Goal: Information Seeking & Learning: Check status

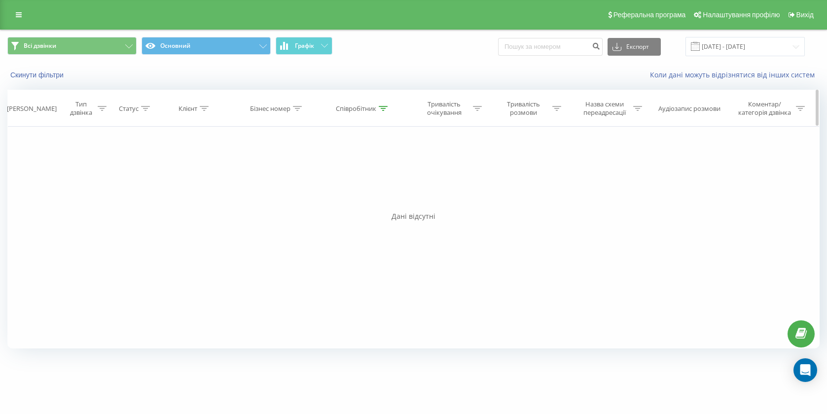
click at [357, 107] on div "Співробітник" at bounding box center [356, 109] width 40 height 8
click at [356, 177] on input "[PERSON_NAME]" at bounding box center [363, 179] width 87 height 17
type input "[PERSON_NAME]"
click at [373, 199] on span "OK" at bounding box center [384, 198] width 28 height 15
click at [735, 38] on input "[DATE] - [DATE]" at bounding box center [744, 46] width 119 height 19
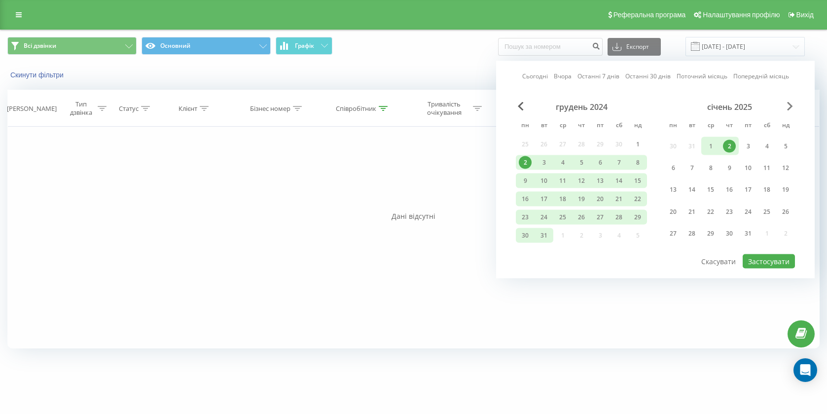
click at [792, 106] on span "Next Month" at bounding box center [790, 106] width 6 height 9
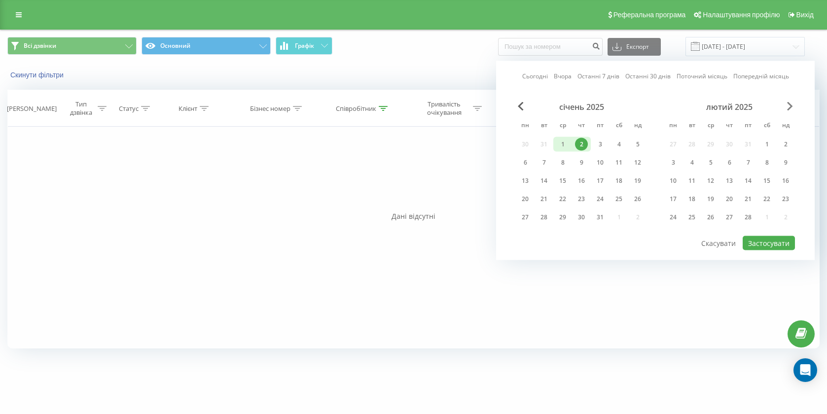
click at [792, 106] on span "Next Month" at bounding box center [790, 106] width 6 height 9
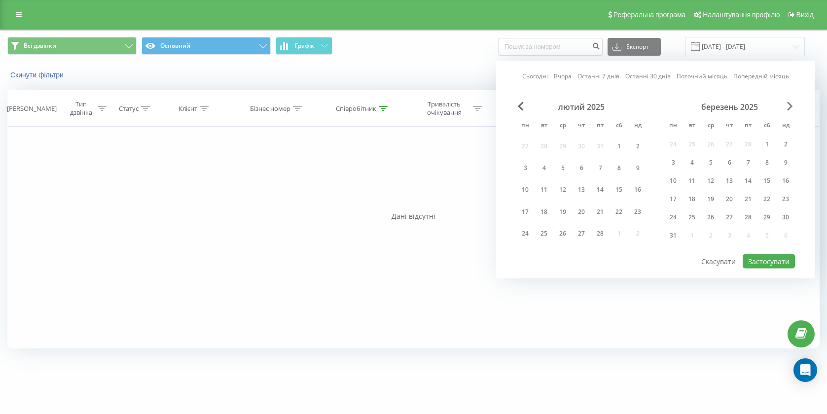
click at [792, 106] on span "Next Month" at bounding box center [790, 106] width 6 height 9
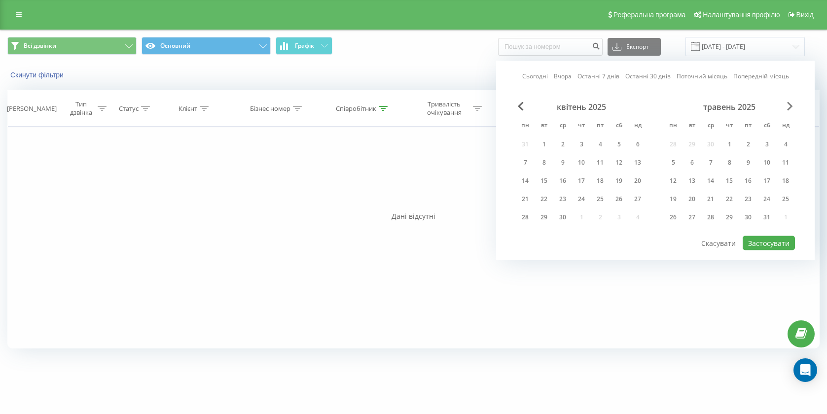
click at [792, 106] on span "Next Month" at bounding box center [790, 106] width 6 height 9
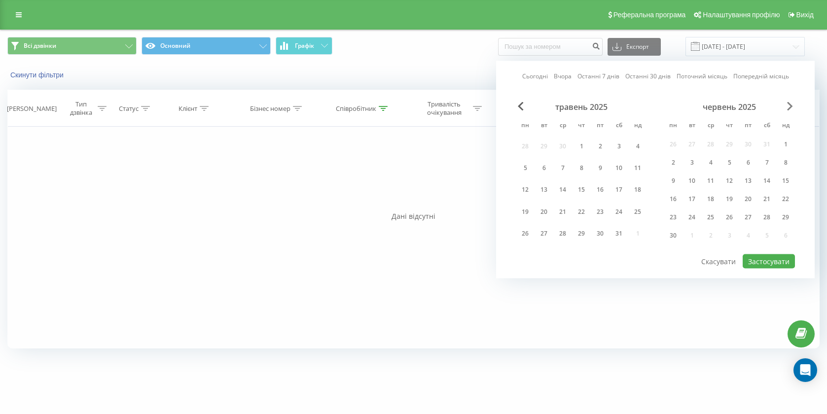
click at [792, 106] on span "Next Month" at bounding box center [790, 106] width 6 height 9
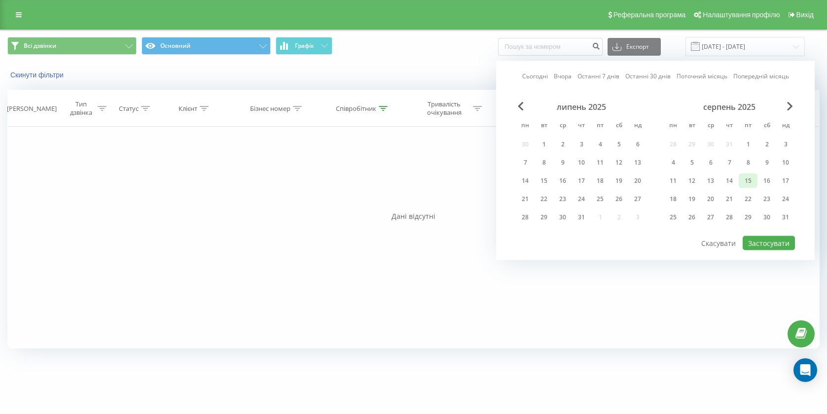
click at [745, 187] on div "15" at bounding box center [748, 181] width 19 height 15
click at [773, 215] on div "30" at bounding box center [766, 217] width 13 height 13
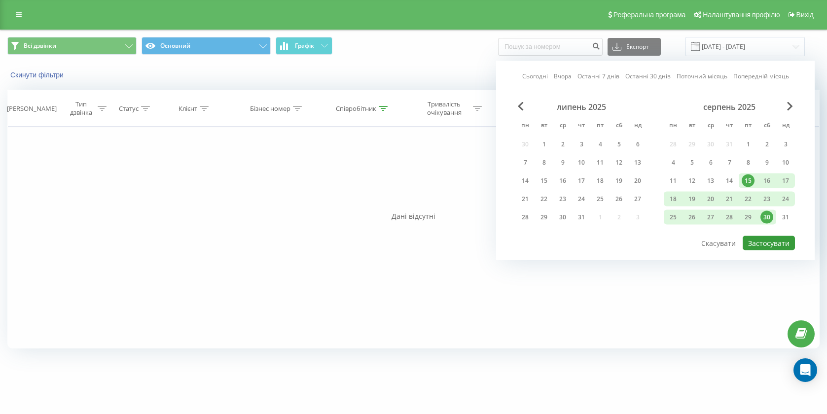
click at [759, 238] on button "Застосувати" at bounding box center [769, 243] width 52 height 14
type input "[DATE] - [DATE]"
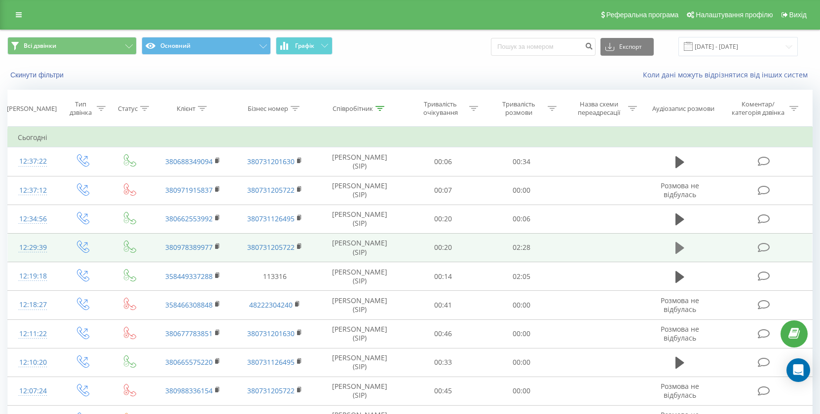
click at [677, 247] on icon at bounding box center [679, 248] width 9 height 12
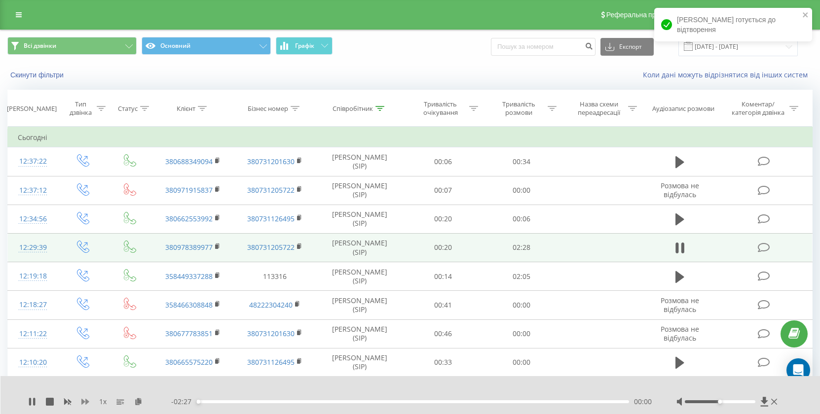
click at [85, 402] on icon at bounding box center [85, 402] width 8 height 6
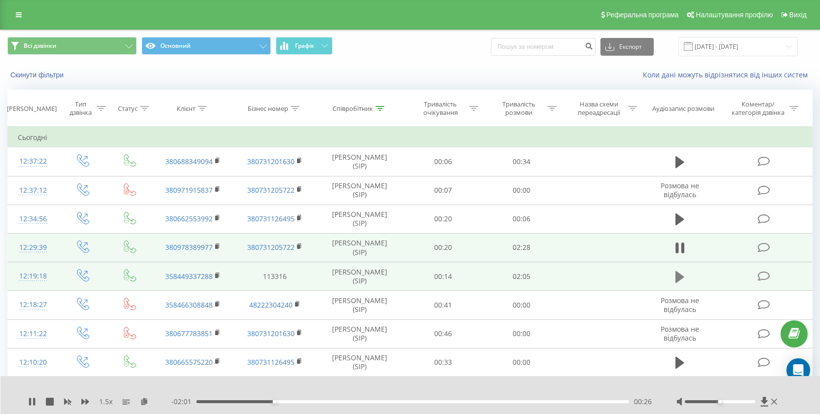
click at [682, 276] on icon at bounding box center [679, 277] width 9 height 12
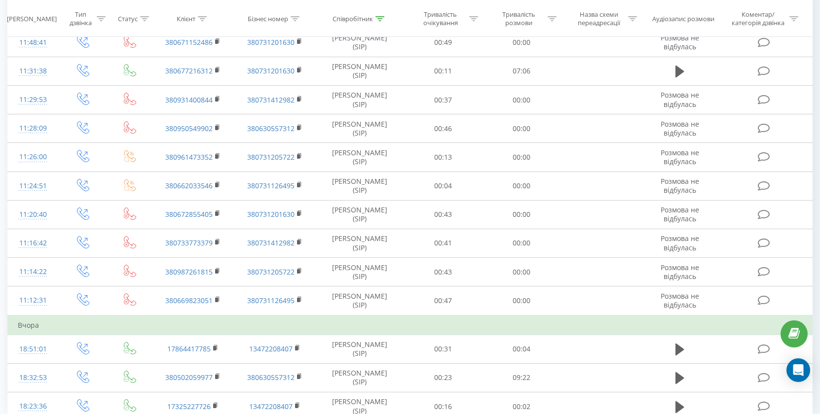
scroll to position [545, 0]
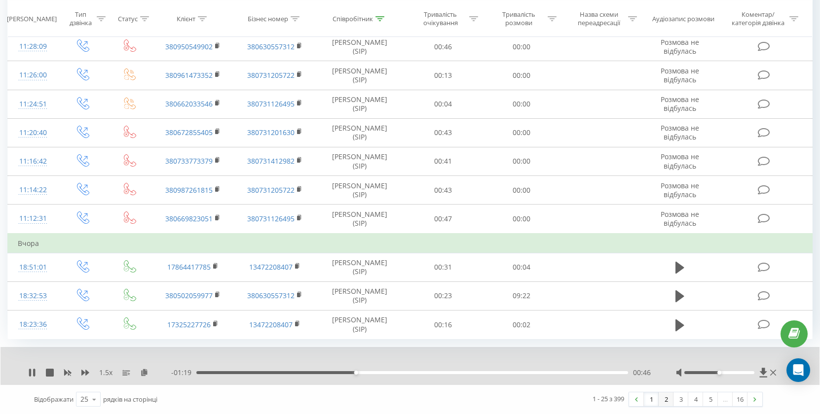
click at [664, 401] on link "2" at bounding box center [665, 400] width 15 height 14
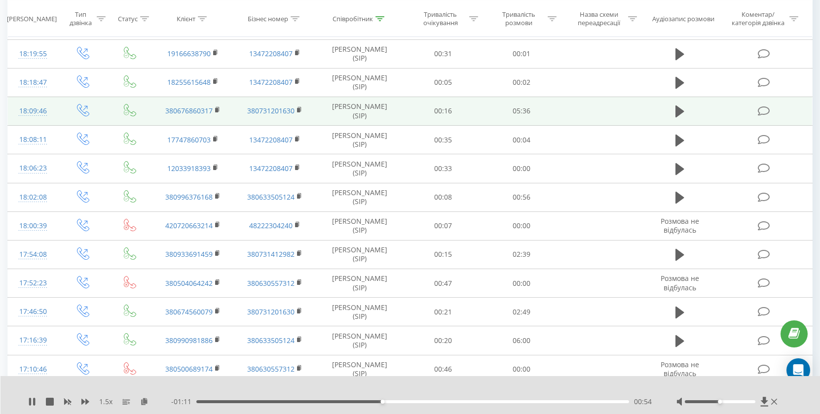
scroll to position [140, 0]
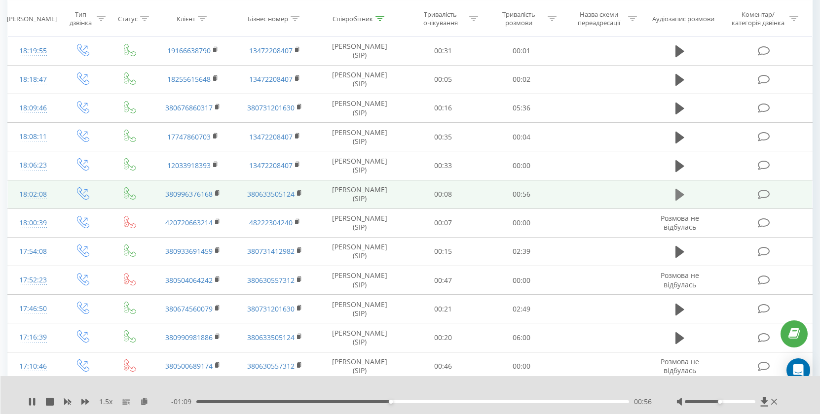
click at [678, 194] on icon at bounding box center [679, 195] width 9 height 12
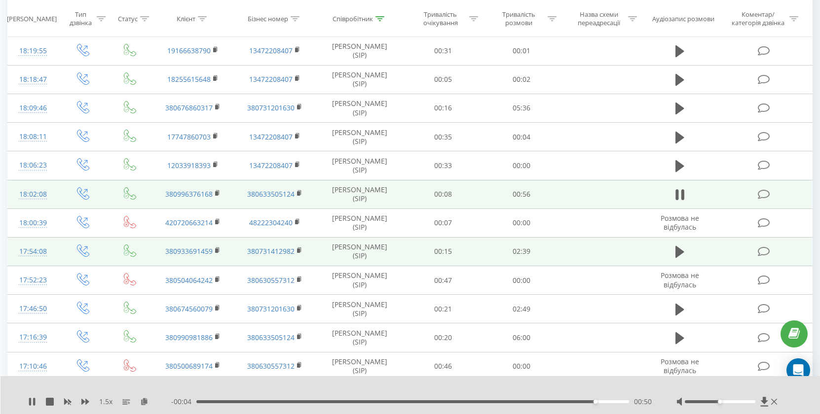
scroll to position [153, 0]
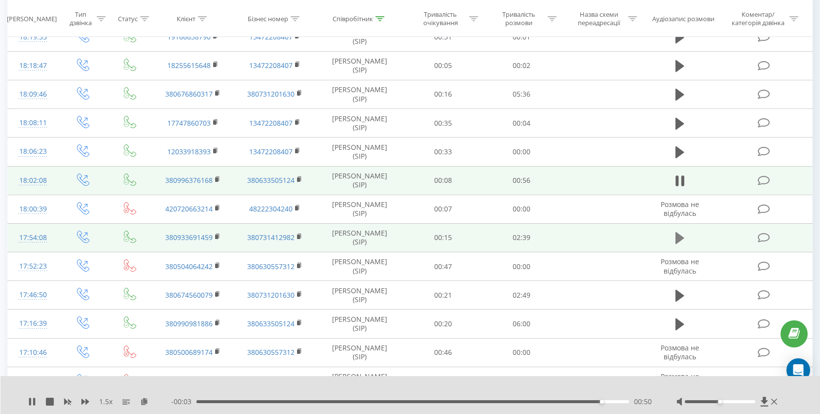
click at [678, 237] on icon at bounding box center [679, 238] width 9 height 12
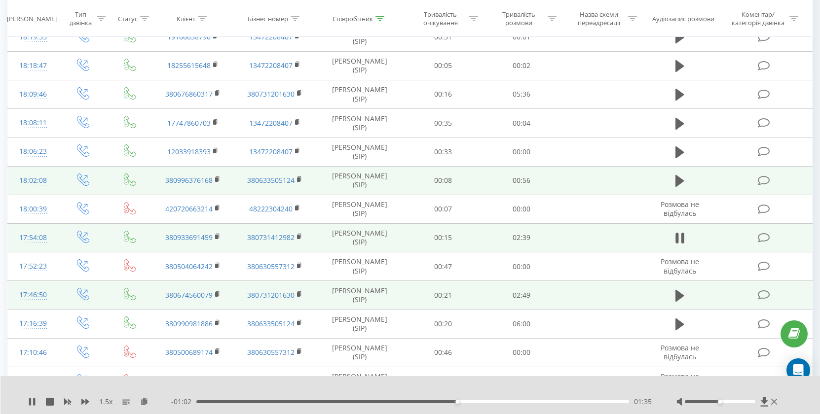
click at [669, 296] on td at bounding box center [679, 295] width 75 height 29
click at [684, 296] on icon at bounding box center [679, 296] width 9 height 14
click at [680, 238] on icon at bounding box center [679, 238] width 9 height 12
click at [674, 298] on button at bounding box center [679, 295] width 15 height 15
click at [238, 400] on div "00:02" at bounding box center [412, 401] width 432 height 3
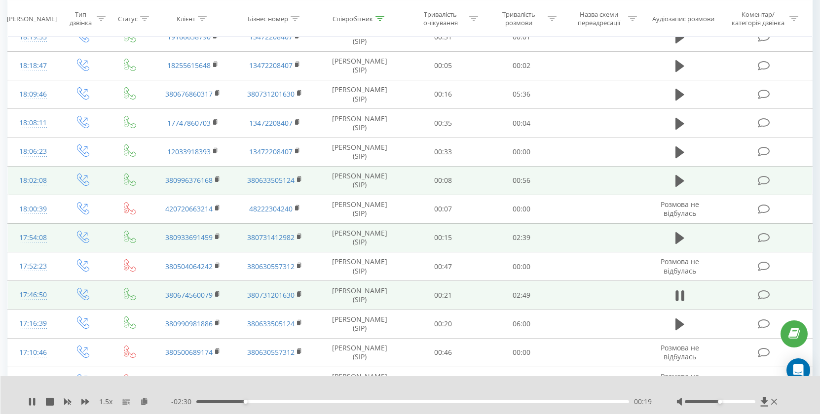
click at [743, 401] on div at bounding box center [719, 401] width 70 height 3
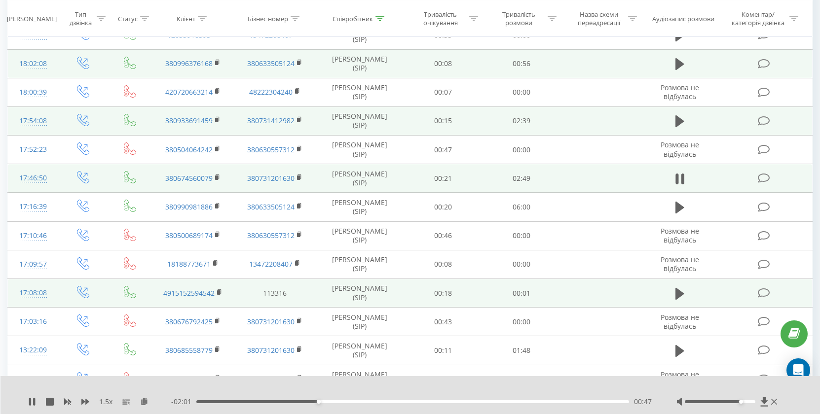
scroll to position [273, 0]
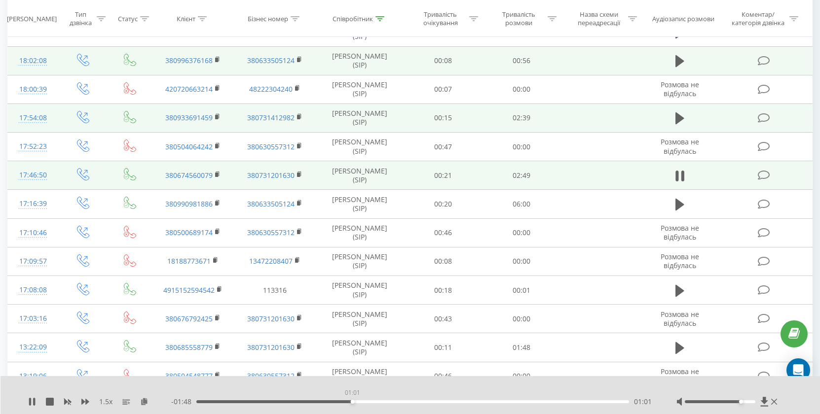
click at [352, 403] on div "01:01" at bounding box center [412, 401] width 432 height 3
click at [393, 401] on div "01:17" at bounding box center [412, 401] width 432 height 3
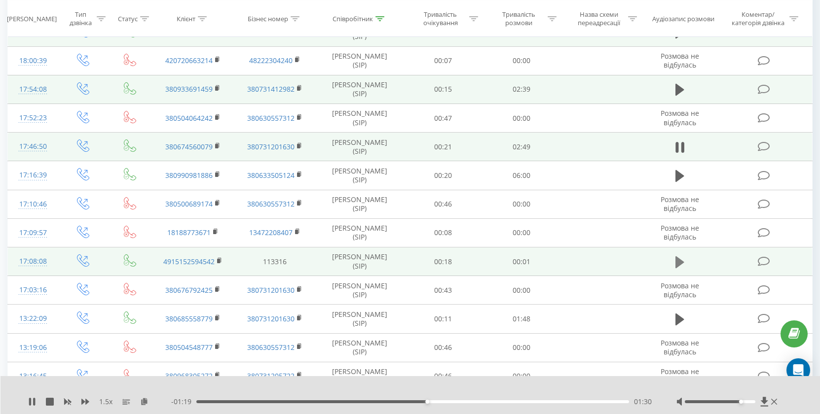
scroll to position [322, 0]
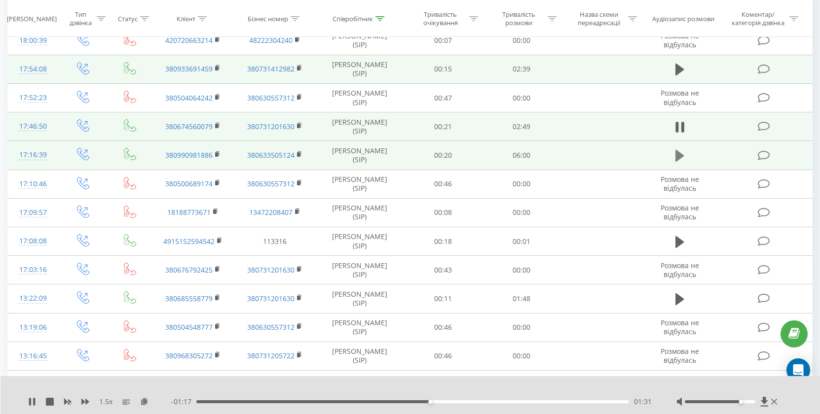
click at [680, 163] on button at bounding box center [679, 155] width 15 height 15
click at [220, 401] on div "00:03" at bounding box center [412, 401] width 432 height 3
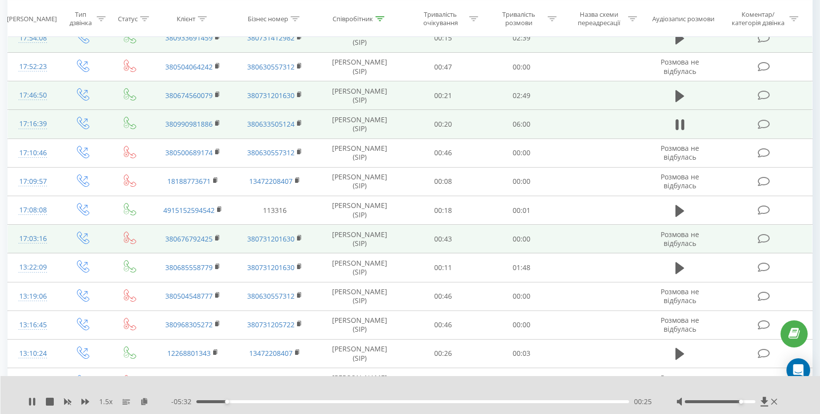
scroll to position [355, 0]
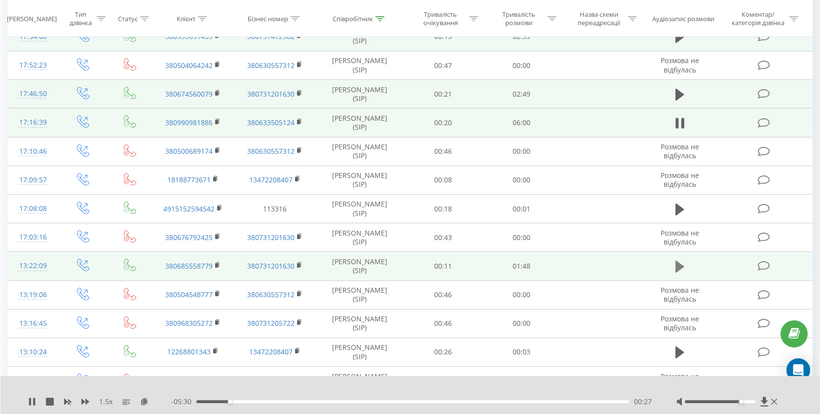
click at [685, 260] on button at bounding box center [679, 266] width 15 height 15
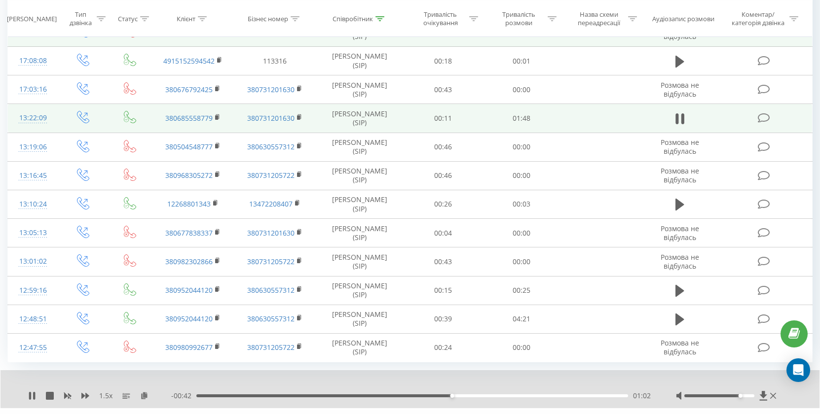
scroll to position [526, 0]
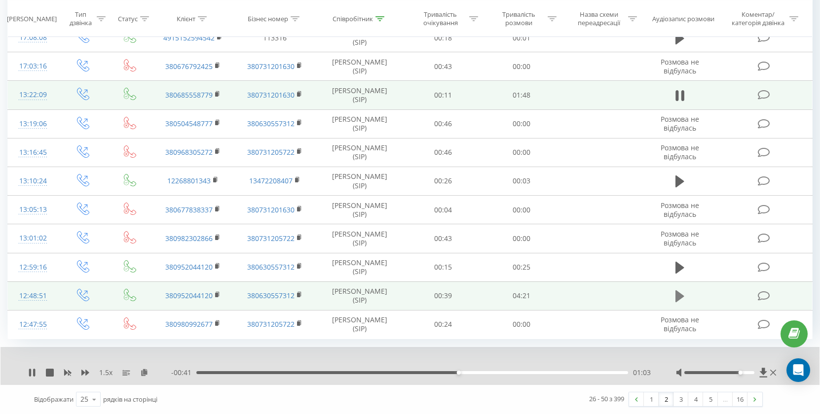
click at [682, 295] on icon at bounding box center [679, 296] width 9 height 12
click at [678, 400] on link "3" at bounding box center [680, 400] width 15 height 14
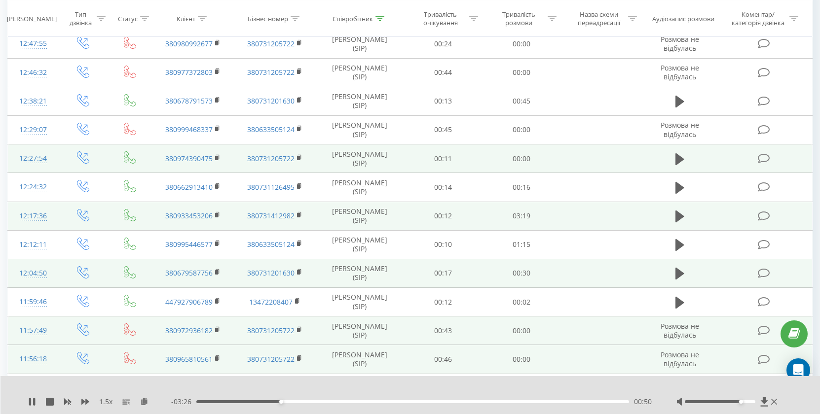
scroll to position [126, 0]
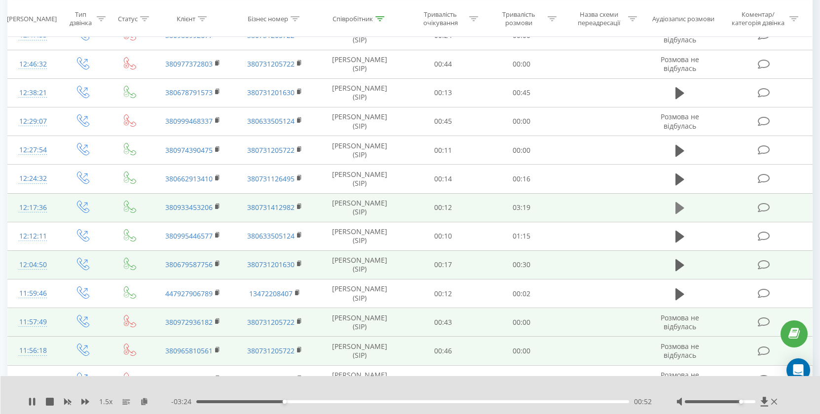
click at [679, 202] on icon at bounding box center [679, 208] width 9 height 14
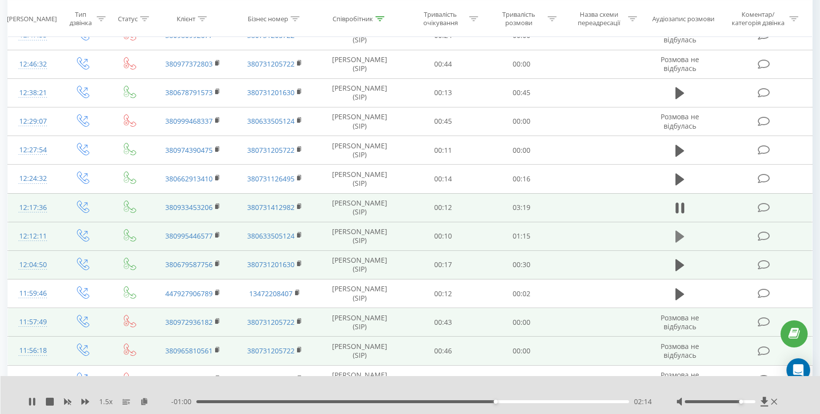
click at [677, 238] on icon at bounding box center [679, 237] width 9 height 12
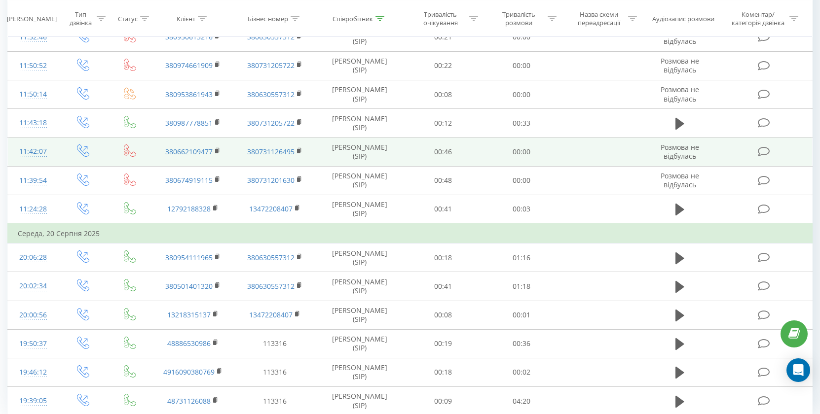
scroll to position [482, 0]
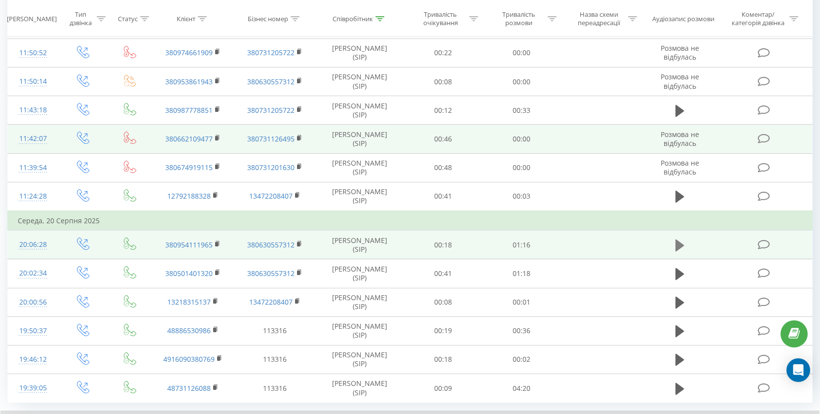
click at [676, 241] on icon at bounding box center [679, 245] width 9 height 12
